Goal: Task Accomplishment & Management: Complete application form

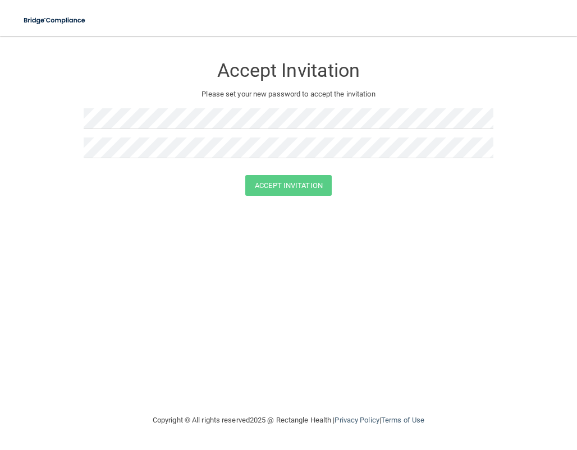
click at [149, 158] on div at bounding box center [289, 152] width 410 height 29
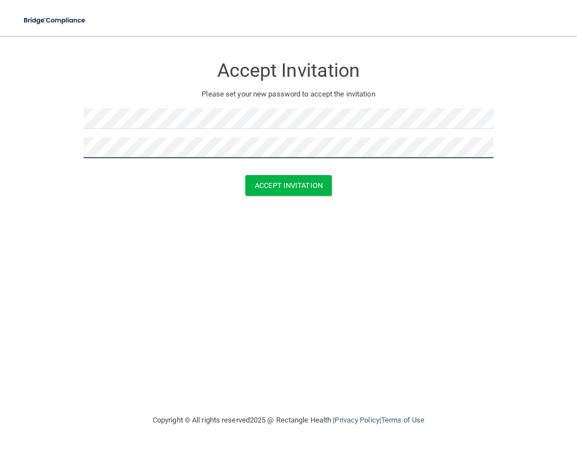
click at [245, 175] on button "Accept Invitation" at bounding box center [288, 185] width 86 height 21
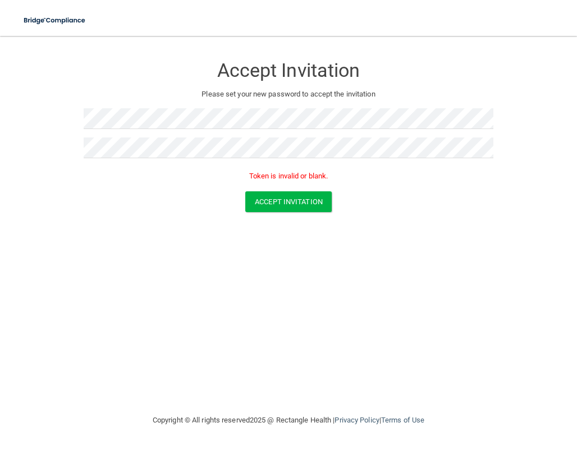
drag, startPoint x: 104, startPoint y: 133, endPoint x: 97, endPoint y: 133, distance: 6.7
click at [79, 130] on form "Accept Invitation Please set your new password to accept the invitation Token i…" at bounding box center [288, 136] width 532 height 179
click at [102, 136] on div at bounding box center [289, 122] width 410 height 29
click at [162, 161] on div at bounding box center [289, 152] width 410 height 29
click at [57, 130] on form "Accept Invitation Please set your new password to accept the invitation Token i…" at bounding box center [288, 136] width 532 height 179
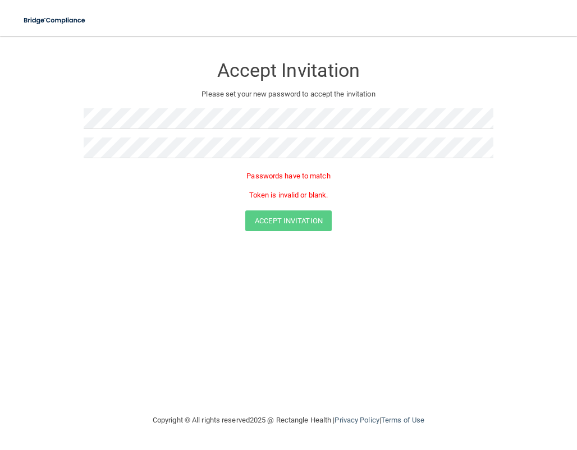
click at [125, 184] on div "Passwords have to match Token is invalid or blank." at bounding box center [289, 186] width 410 height 33
click at [345, 374] on div "Accept Invitation Please set your new password to accept the invitation Passwor…" at bounding box center [288, 224] width 532 height 355
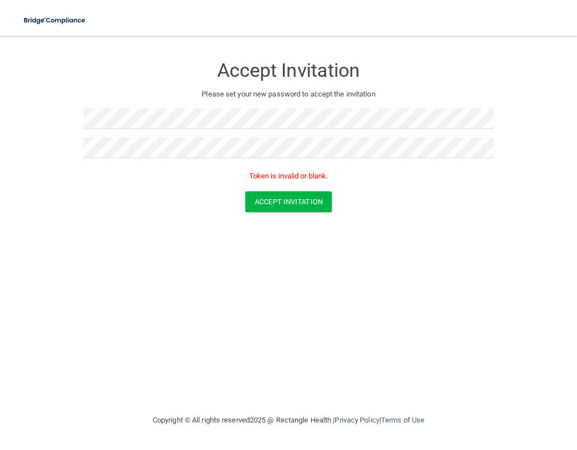
click at [165, 170] on p "Token is invalid or blank." at bounding box center [289, 176] width 410 height 13
click at [300, 195] on button "Accept Invitation" at bounding box center [288, 201] width 86 height 21
click at [61, 128] on form "Accept Invitation Please set your new password to accept the invitation Token i…" at bounding box center [288, 136] width 532 height 179
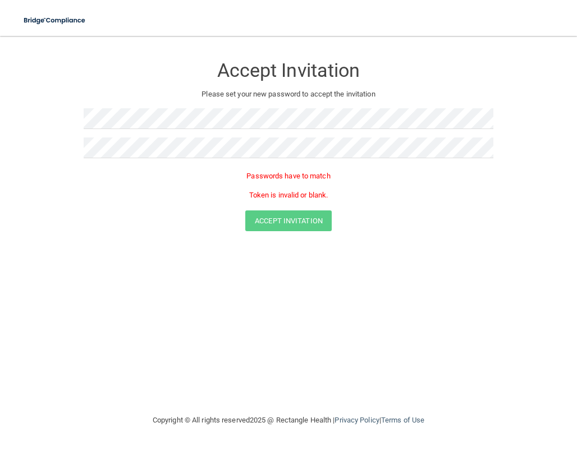
click at [98, 177] on p "Passwords have to match" at bounding box center [289, 176] width 410 height 13
click at [248, 191] on p "Token is invalid or blank." at bounding box center [289, 195] width 410 height 13
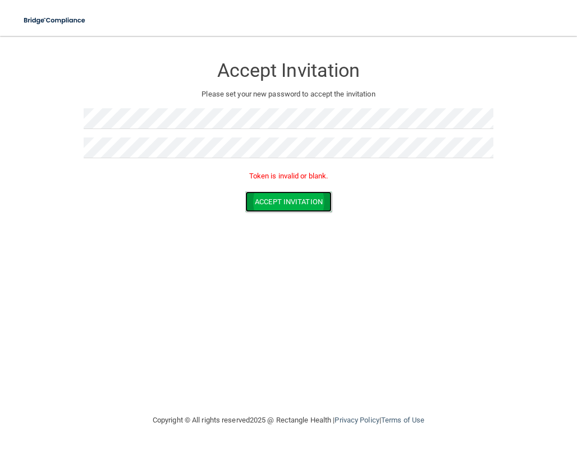
click at [305, 200] on button "Accept Invitation" at bounding box center [288, 201] width 86 height 21
click at [395, 207] on div "Accept Invitation" at bounding box center [288, 201] width 549 height 21
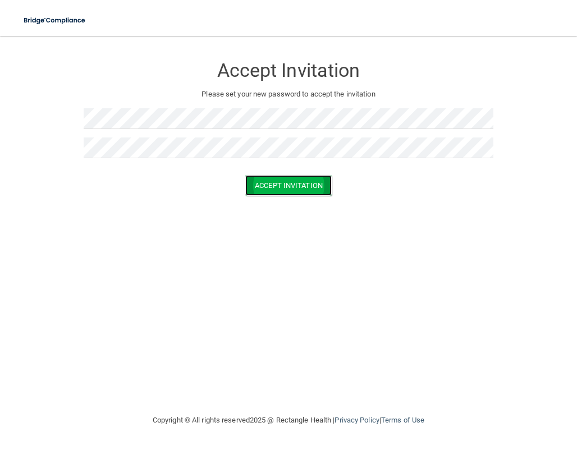
click at [309, 185] on button "Accept Invitation" at bounding box center [288, 185] width 86 height 21
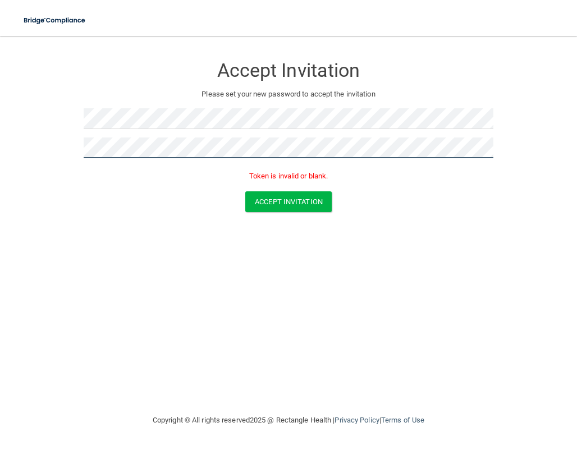
click at [50, 126] on form "Accept Invitation Please set your new password to accept the invitation Token i…" at bounding box center [288, 136] width 532 height 179
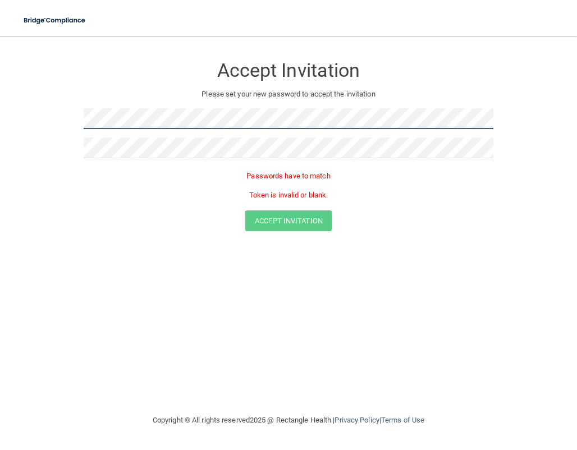
click at [48, 97] on form "Accept Invitation Please set your new password to accept the invitation Passwor…" at bounding box center [288, 146] width 532 height 198
click at [132, 175] on p "Passwords have to match" at bounding box center [289, 176] width 410 height 13
click at [280, 263] on div "Accept Invitation Please set your new password to accept the invitation Passwor…" at bounding box center [288, 224] width 532 height 355
click at [155, 201] on p "Token is invalid or blank." at bounding box center [289, 195] width 410 height 13
click at [51, 103] on form "Accept Invitation Please set your new password to accept the invitation Passwor…" at bounding box center [288, 146] width 532 height 198
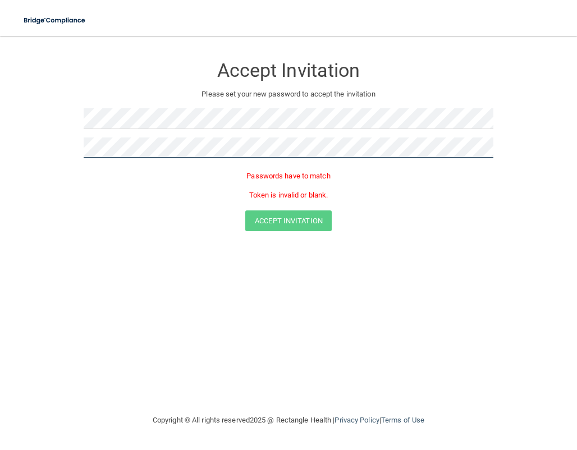
click at [54, 144] on form "Accept Invitation Please set your new password to accept the invitation Passwor…" at bounding box center [288, 146] width 532 height 198
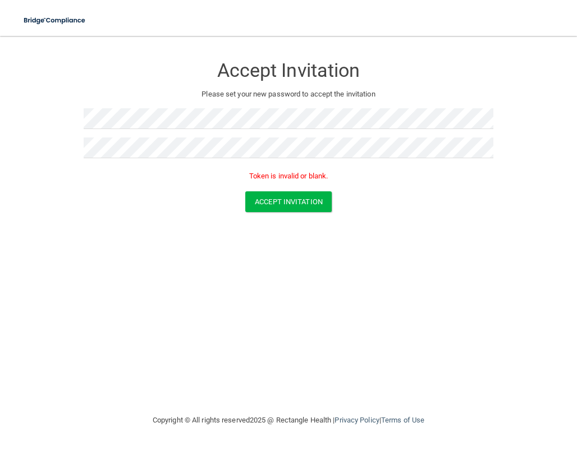
click at [85, 186] on div "Token is invalid or blank." at bounding box center [289, 179] width 410 height 25
click at [417, 171] on p "Token is invalid or blank." at bounding box center [289, 176] width 410 height 13
click at [311, 191] on button "Accept Invitation" at bounding box center [288, 201] width 86 height 21
click at [300, 202] on button "Accept Invitation" at bounding box center [288, 201] width 86 height 21
click at [225, 219] on form "Accept Invitation Please set your new password to accept the invitation Token i…" at bounding box center [288, 136] width 532 height 179
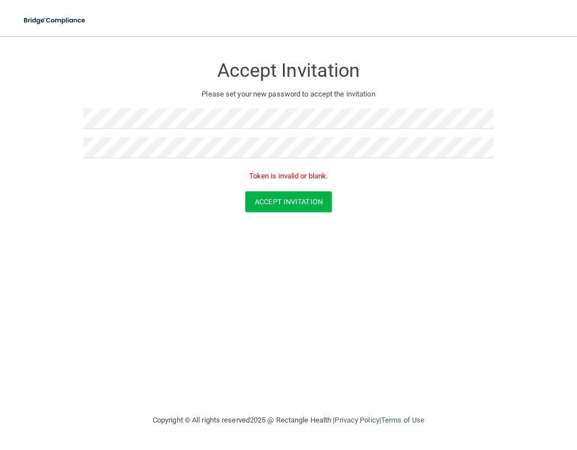
drag, startPoint x: 235, startPoint y: 216, endPoint x: 232, endPoint y: 195, distance: 21.0
click at [234, 215] on form "Accept Invitation Please set your new password to accept the invitation Token i…" at bounding box center [288, 136] width 532 height 179
